Goal: Task Accomplishment & Management: Manage account settings

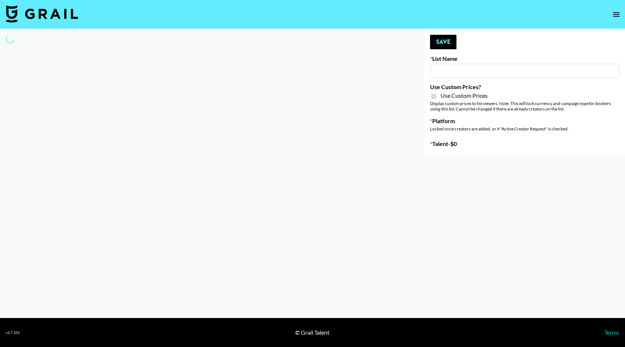
type input "E-Com IG"
checkbox input "true"
select select "Brand"
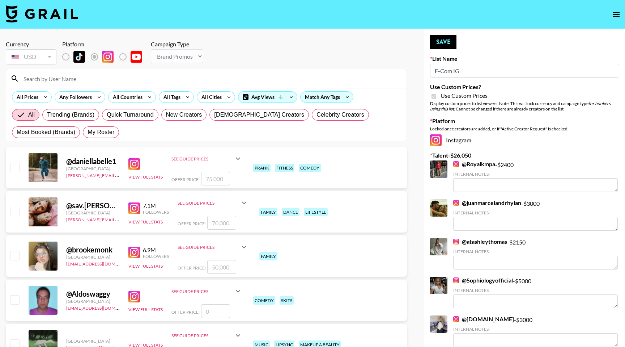
click at [91, 79] on input at bounding box center [210, 79] width 383 height 12
paste input "[PERSON_NAME]"
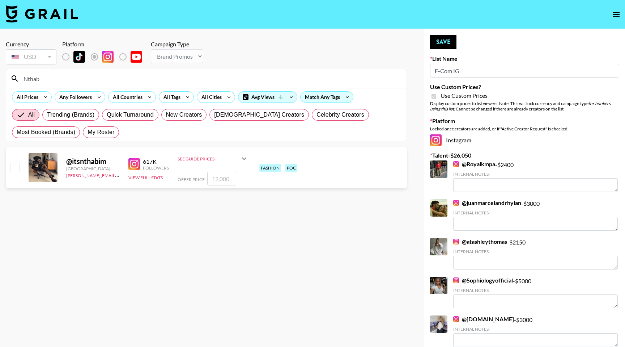
type input "Nthab"
click at [12, 169] on input "checkbox" at bounding box center [14, 166] width 9 height 9
checkbox input "true"
type input "12000"
click at [445, 46] on button "Save" at bounding box center [443, 42] width 26 height 14
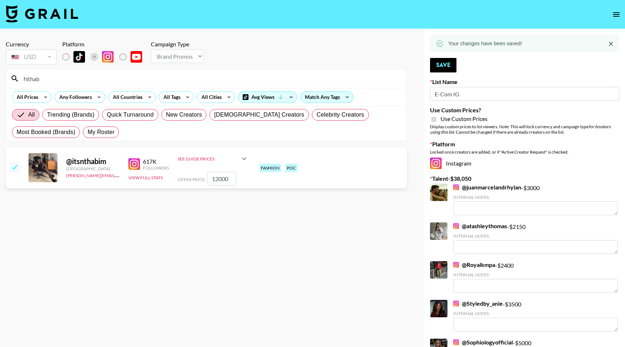
drag, startPoint x: 54, startPoint y: 79, endPoint x: 22, endPoint y: 79, distance: 32.6
click at [22, 79] on input "Nthab" at bounding box center [210, 79] width 383 height 12
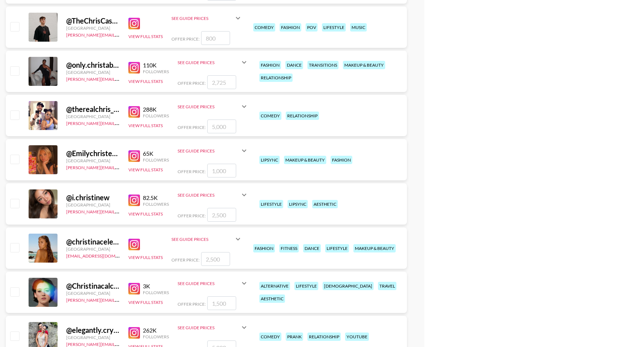
scroll to position [1112, 0]
type input "[PERSON_NAME]"
click at [13, 119] on input "checkbox" at bounding box center [14, 114] width 9 height 9
checkbox input "true"
type input "5000"
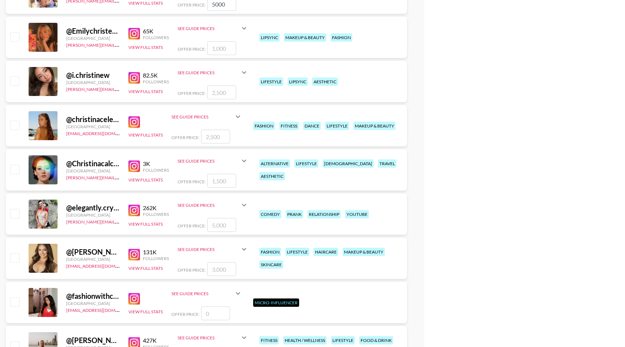
scroll to position [1234, 0]
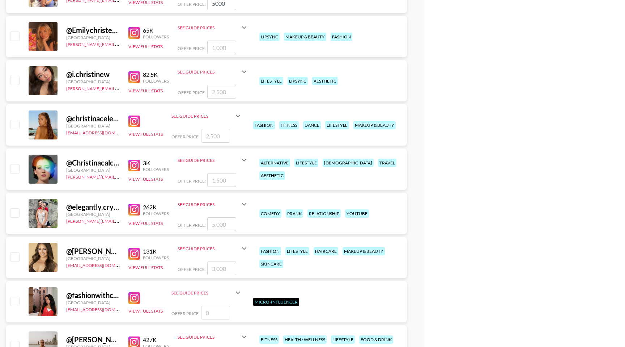
click at [14, 212] on input "checkbox" at bounding box center [14, 212] width 9 height 9
checkbox input "true"
type input "5000"
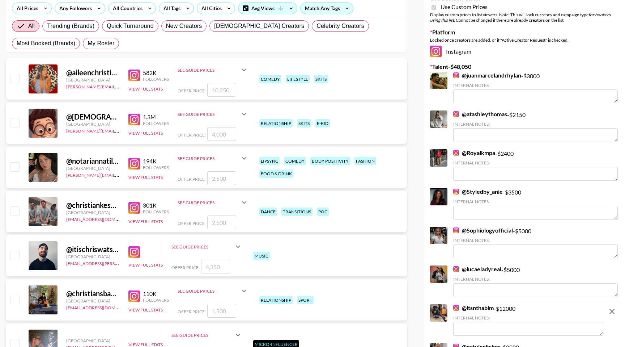
scroll to position [0, 0]
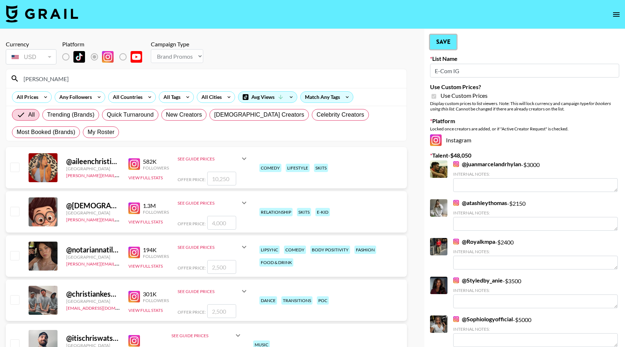
click at [448, 45] on button "Save" at bounding box center [443, 42] width 26 height 14
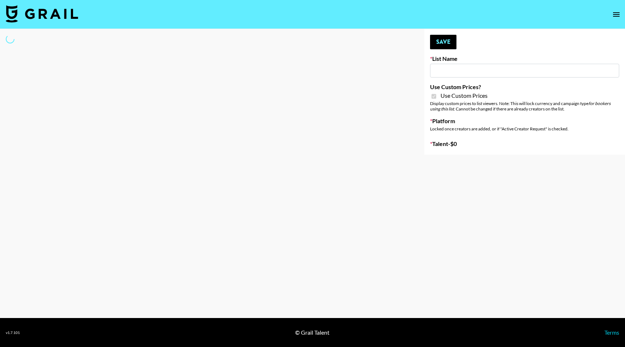
type input "E-Com Platform - TikTok"
checkbox input "true"
select select "Brand"
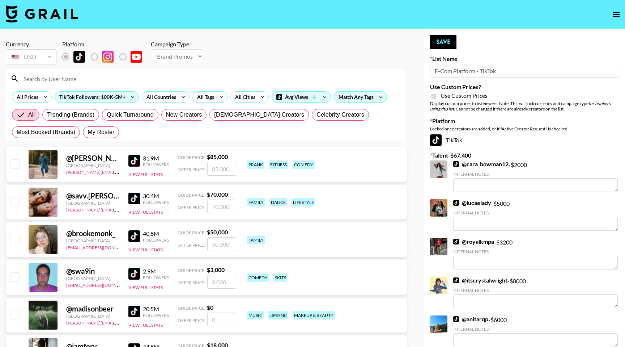
click at [89, 80] on input at bounding box center [210, 79] width 383 height 12
paste input "[PERSON_NAME]"
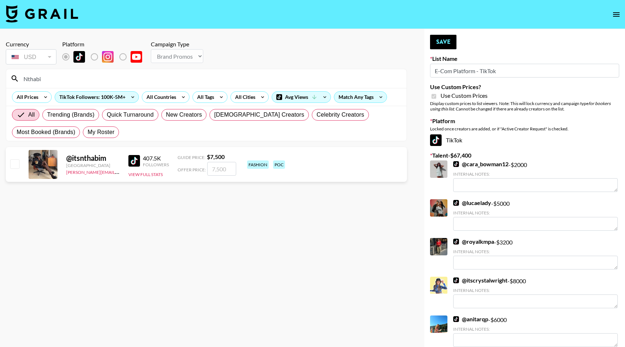
type input "Nthabi"
click at [17, 160] on input "checkbox" at bounding box center [14, 163] width 9 height 9
checkbox input "true"
type input "7500"
click at [437, 41] on button "Save" at bounding box center [443, 42] width 26 height 14
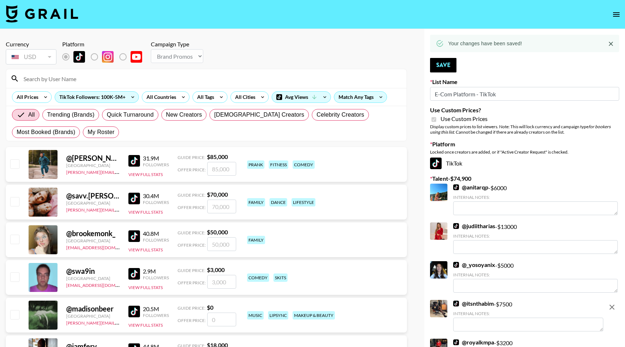
click at [67, 78] on input at bounding box center [210, 79] width 383 height 12
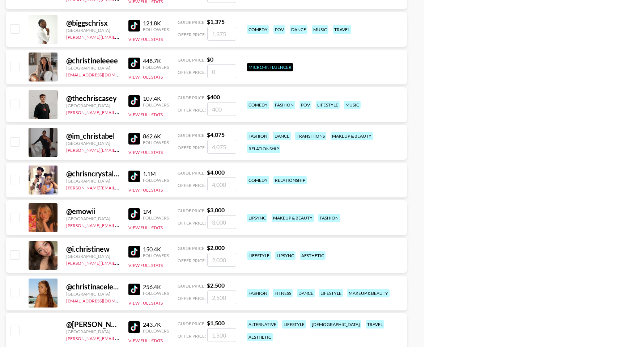
scroll to position [819, 0]
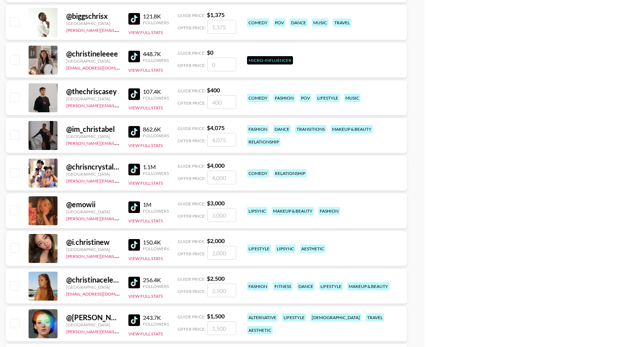
type input "[PERSON_NAME]"
click at [19, 172] on input "checkbox" at bounding box center [14, 172] width 9 height 9
checkbox input "true"
type input "4000"
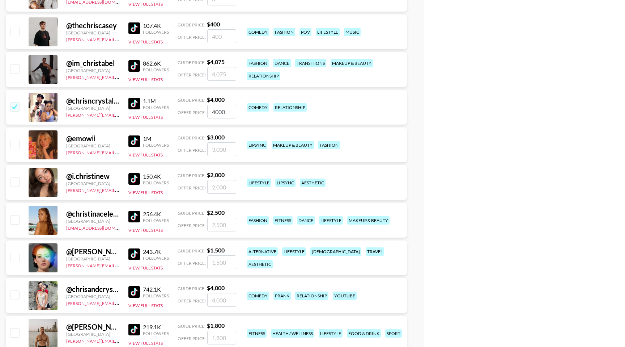
scroll to position [977, 0]
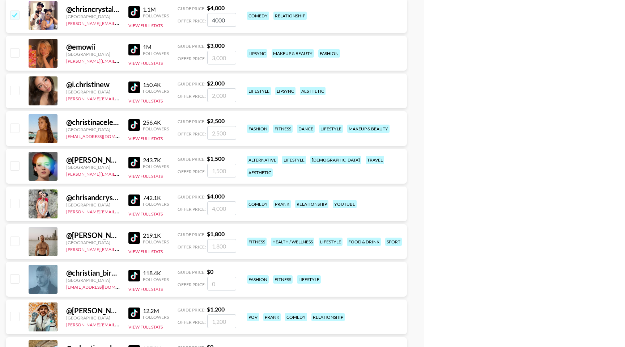
click at [15, 205] on input "checkbox" at bounding box center [14, 203] width 9 height 9
checkbox input "true"
type input "4000"
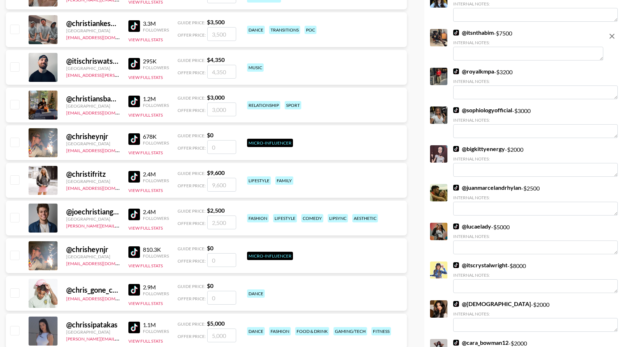
scroll to position [0, 0]
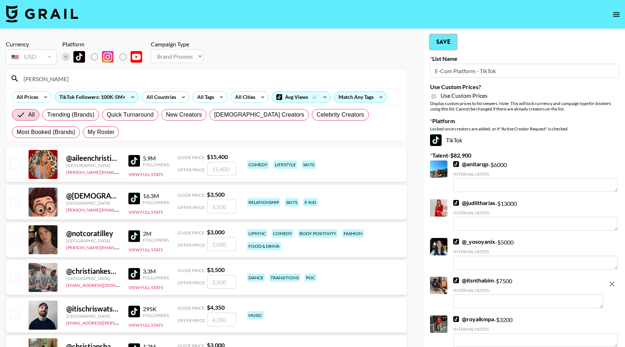
click at [444, 40] on button "Save" at bounding box center [443, 42] width 26 height 14
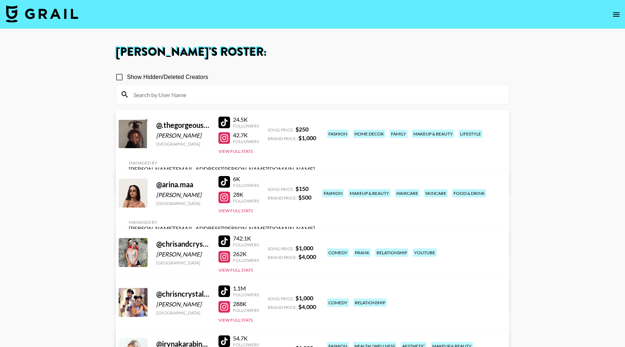
scroll to position [236, 0]
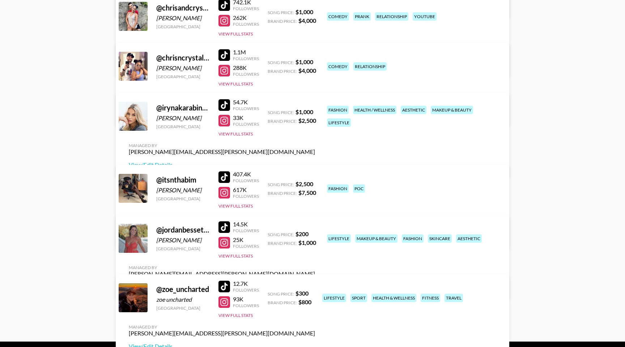
click at [315, 283] on link "View/Edit Details" at bounding box center [222, 286] width 186 height 7
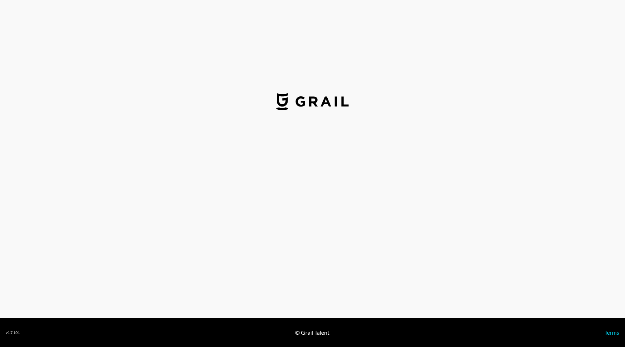
select select "USD"
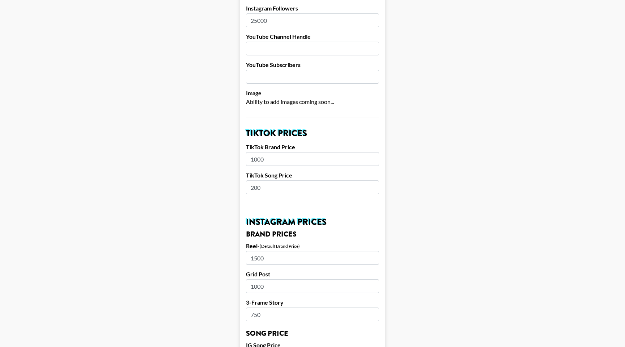
scroll to position [151, 0]
